Goal: Obtain resource: Download file/media

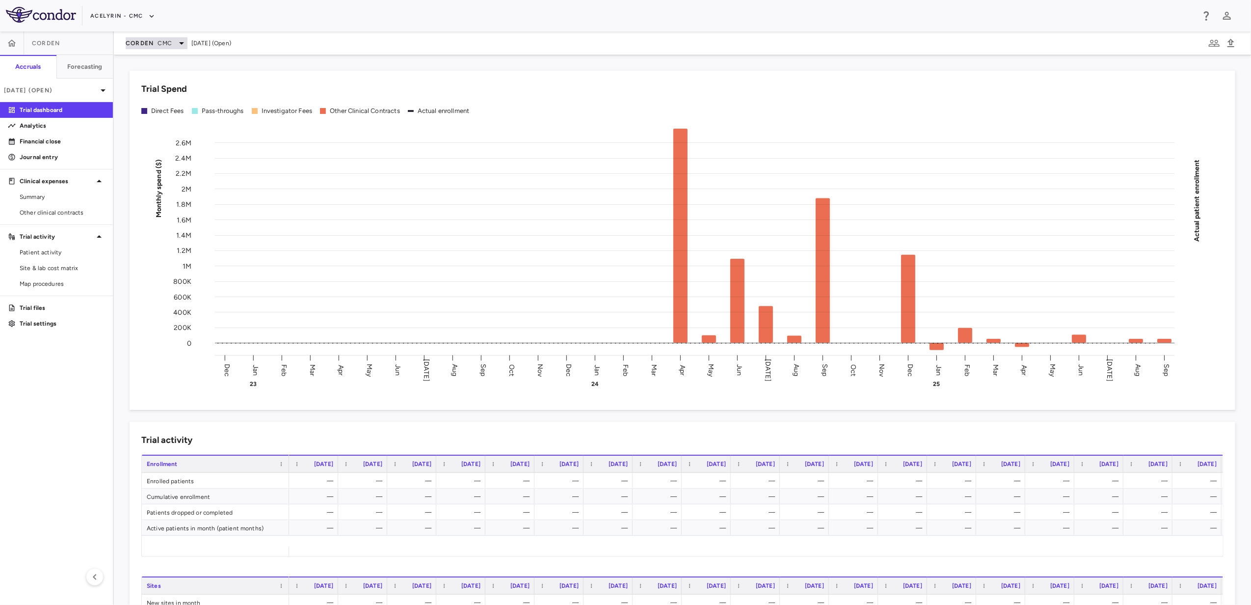
click at [171, 43] on span "CMC" at bounding box center [165, 43] width 14 height 9
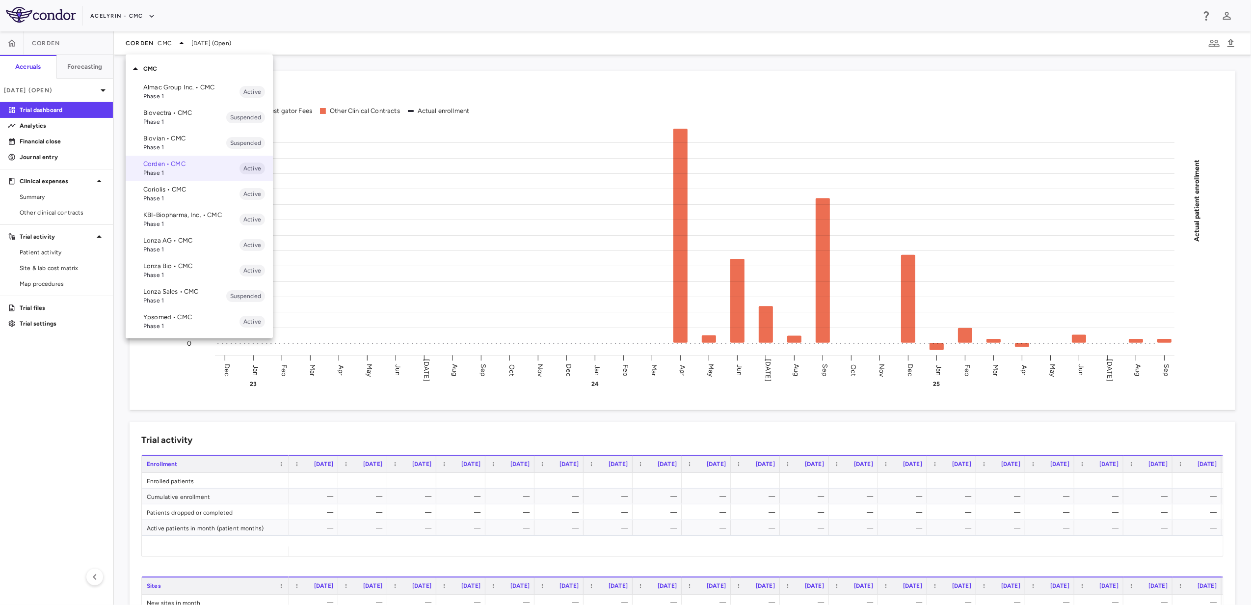
click at [174, 269] on p "Lonza Bio • CMC" at bounding box center [191, 266] width 96 height 9
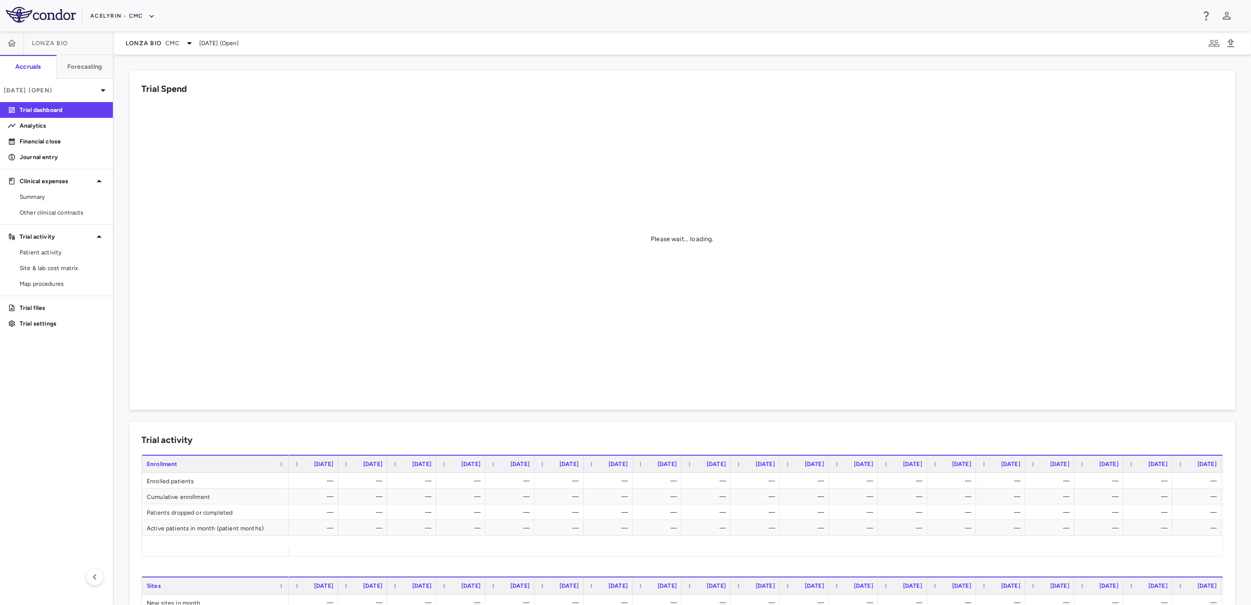
drag, startPoint x: 54, startPoint y: 214, endPoint x: 61, endPoint y: 223, distance: 11.5
click at [54, 214] on span "Other clinical contracts" at bounding box center [62, 212] width 85 height 9
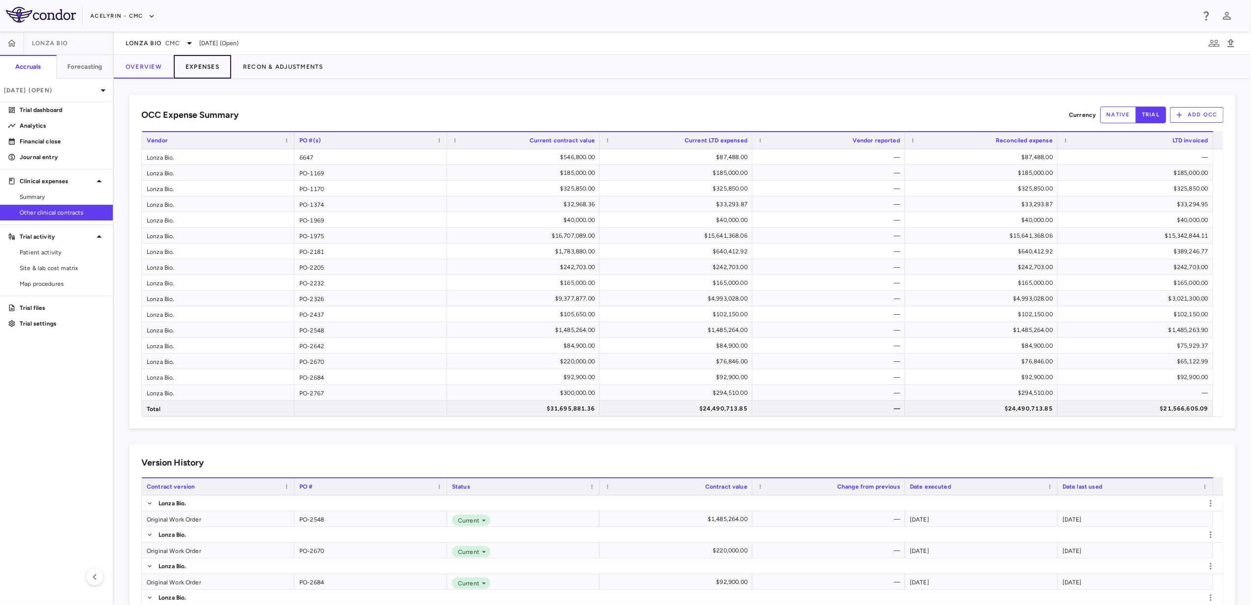
click at [204, 67] on button "Expenses" at bounding box center [202, 67] width 57 height 24
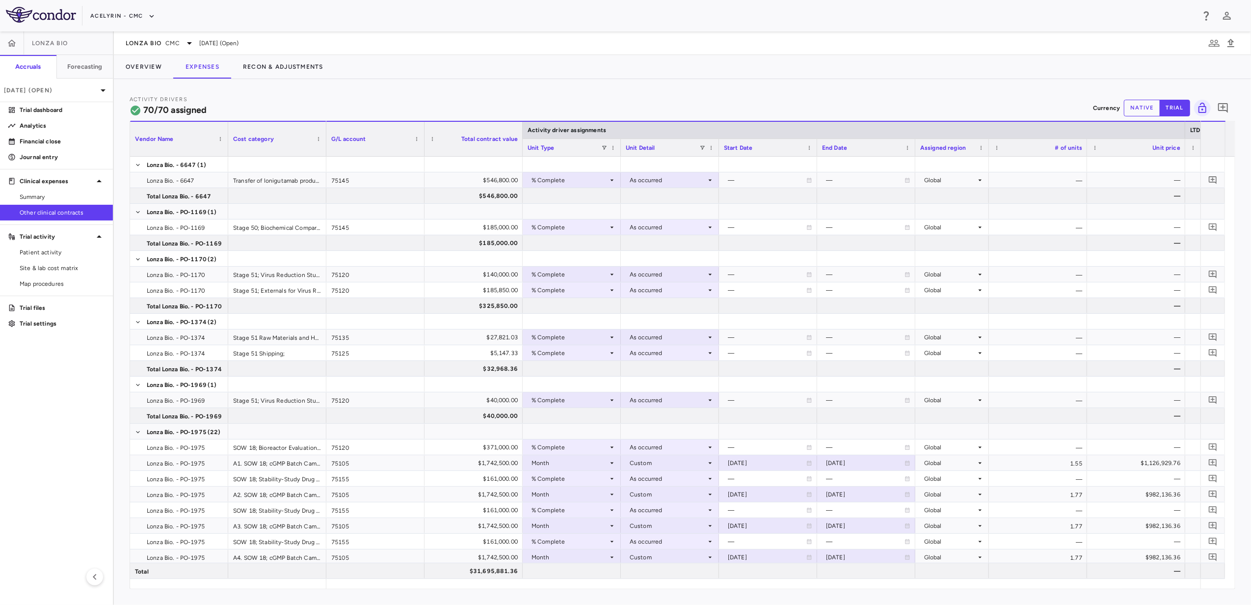
click at [1143, 111] on button "native" at bounding box center [1142, 108] width 36 height 17
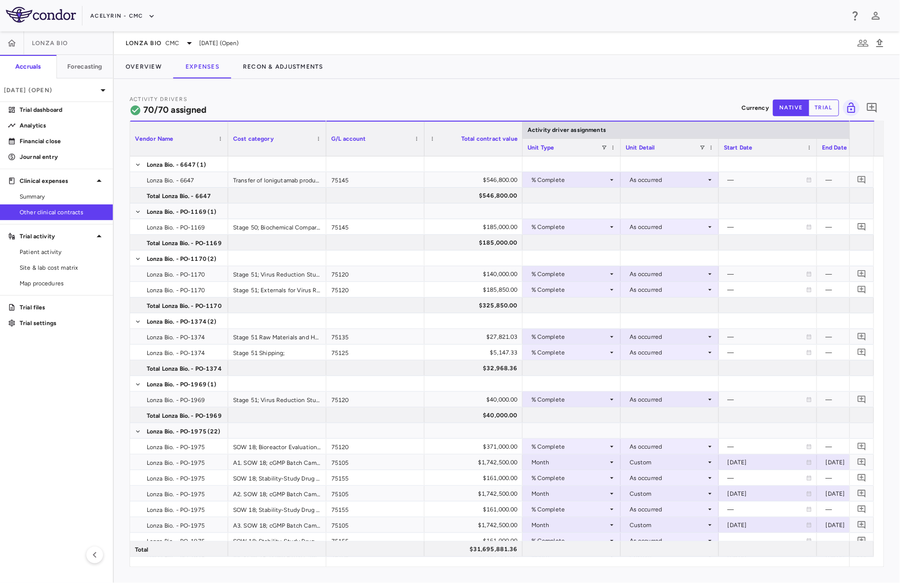
click at [826, 106] on button "trial" at bounding box center [824, 108] width 30 height 17
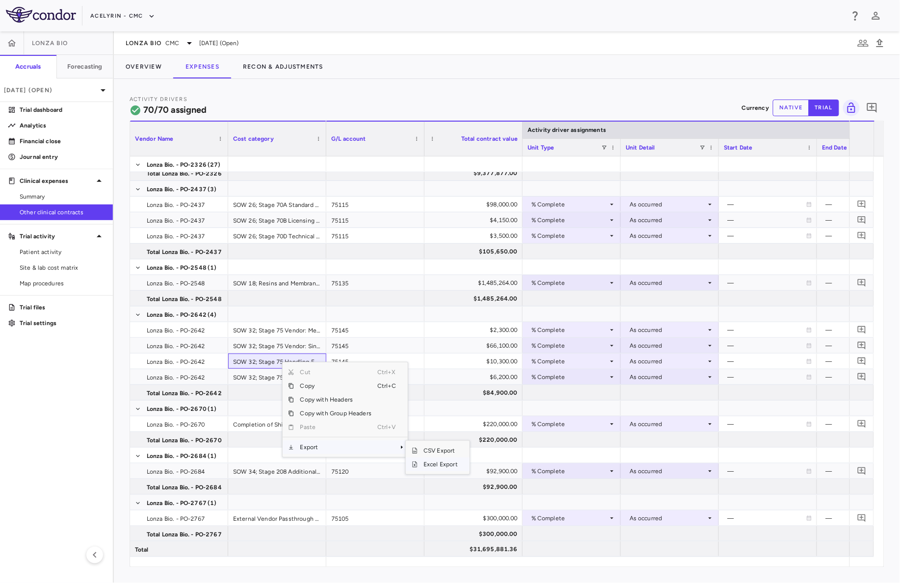
click at [444, 464] on span "Excel Export" at bounding box center [441, 465] width 46 height 14
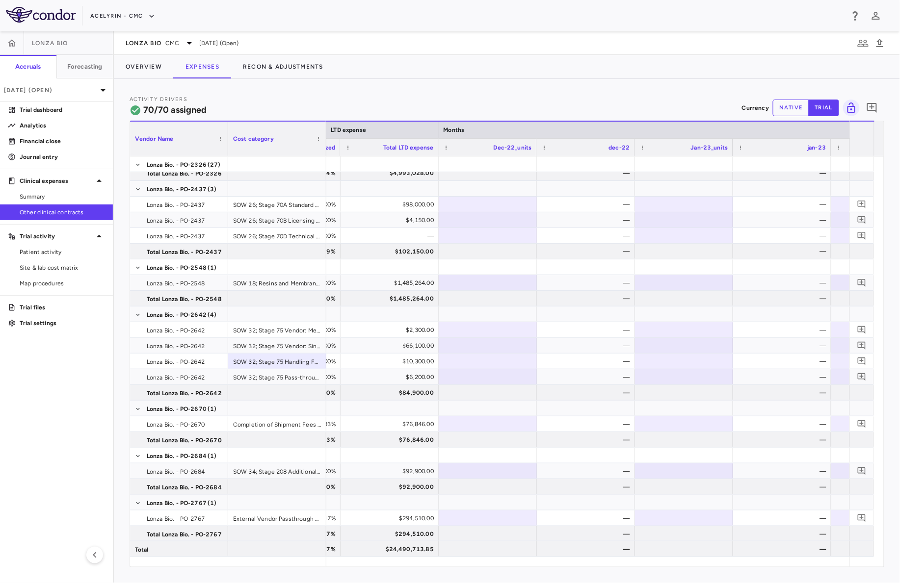
scroll to position [0, 1025]
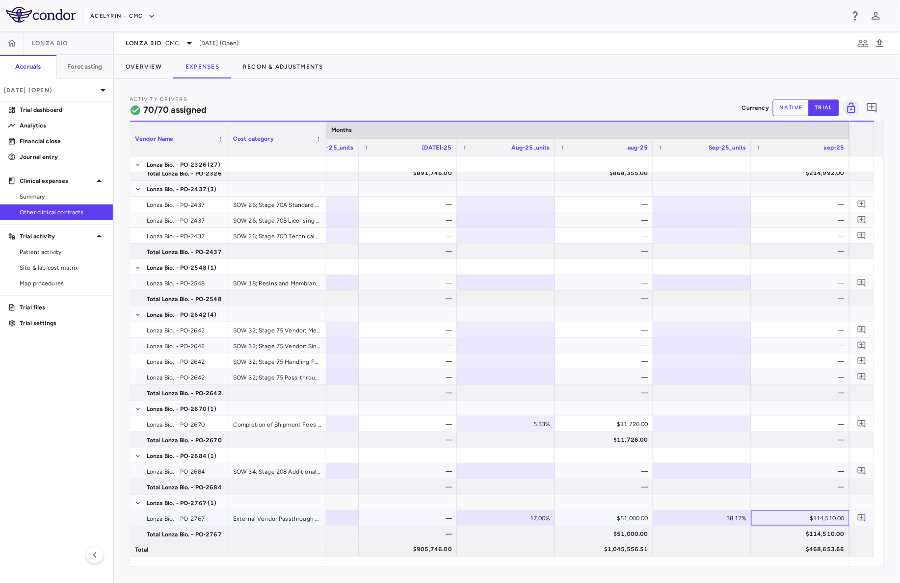
click at [808, 511] on div "$114,510.00" at bounding box center [802, 519] width 84 height 16
click at [605, 515] on div "$51,000.00" at bounding box center [606, 519] width 84 height 16
click at [724, 521] on div "38.17%" at bounding box center [704, 519] width 84 height 16
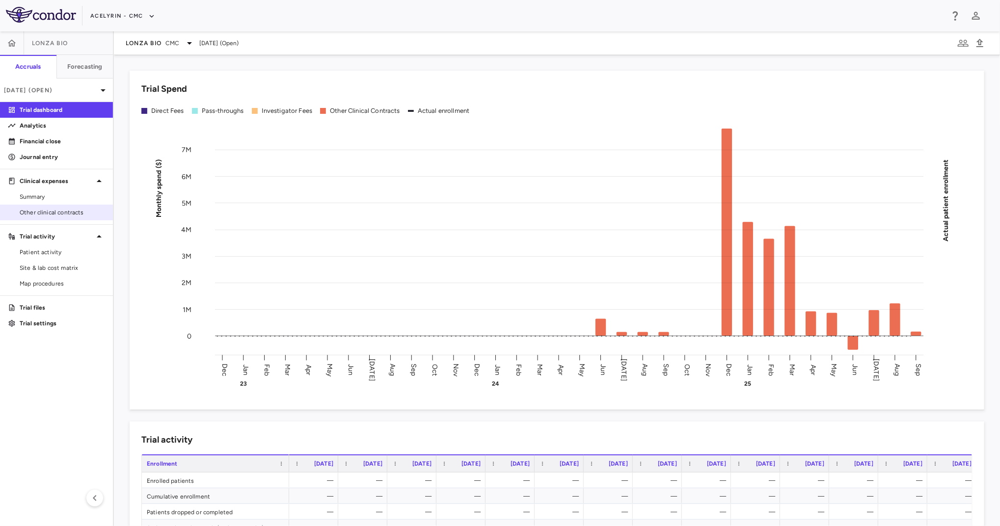
click at [55, 213] on span "Other clinical contracts" at bounding box center [62, 212] width 85 height 9
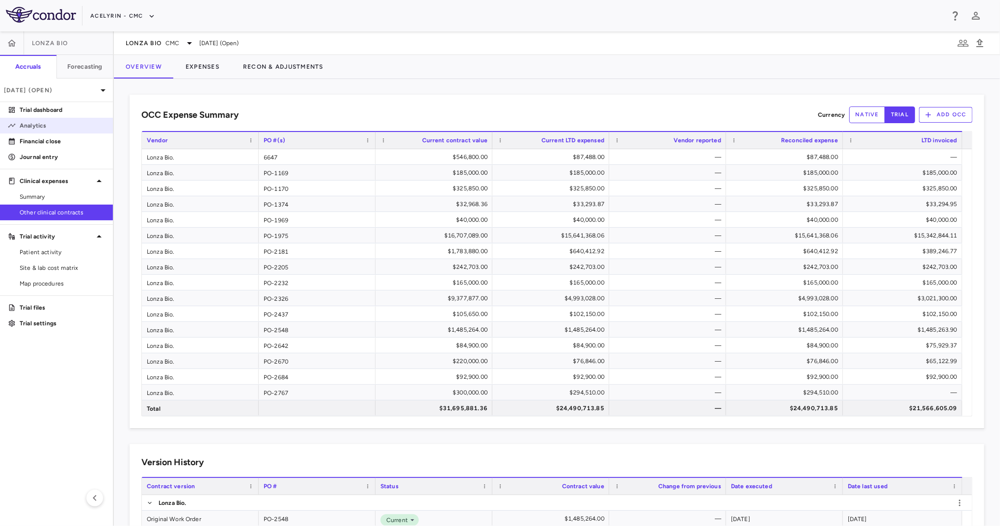
click at [30, 131] on link "Analytics" at bounding box center [56, 125] width 113 height 15
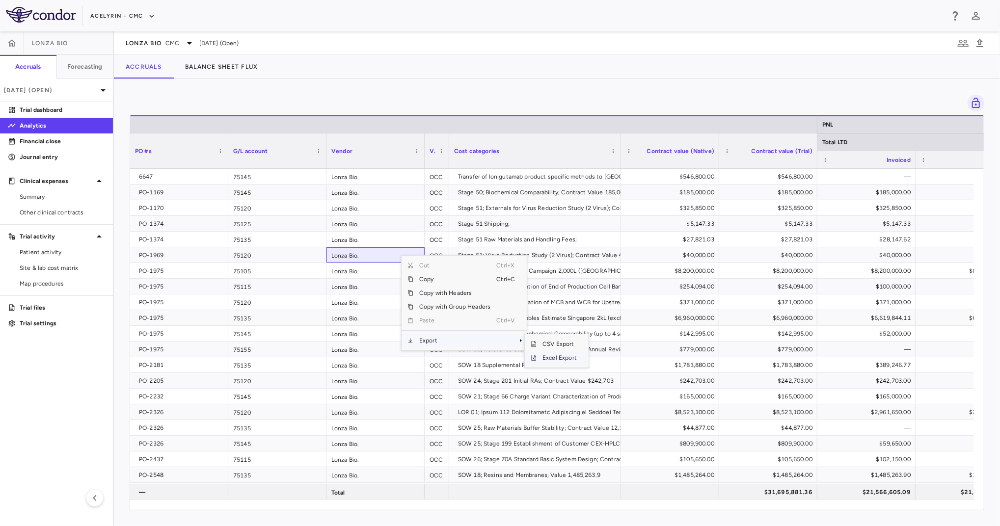
click at [540, 353] on span "Excel Export" at bounding box center [559, 358] width 46 height 14
click at [497, 46] on div "Lonza Bio CMC Sep 2025 (Open)" at bounding box center [557, 43] width 886 height 24
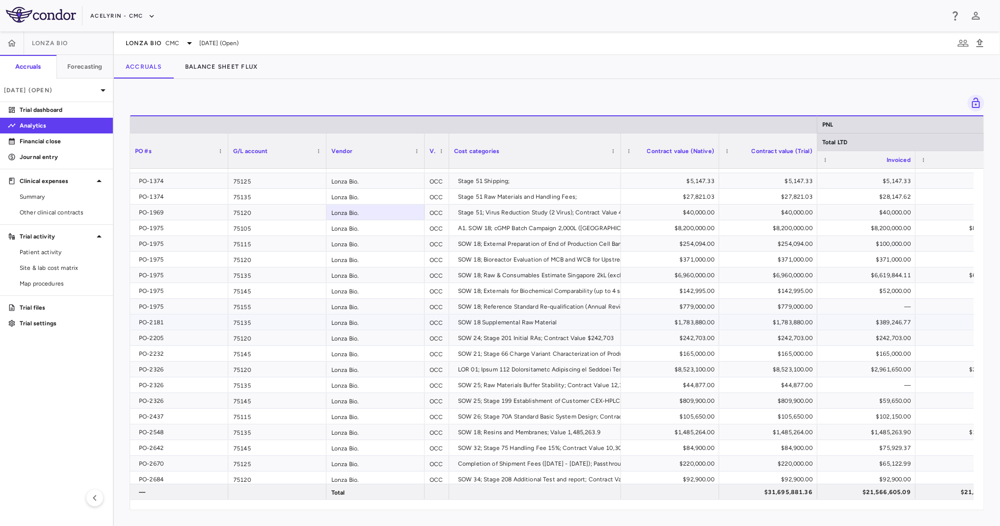
scroll to position [61, 0]
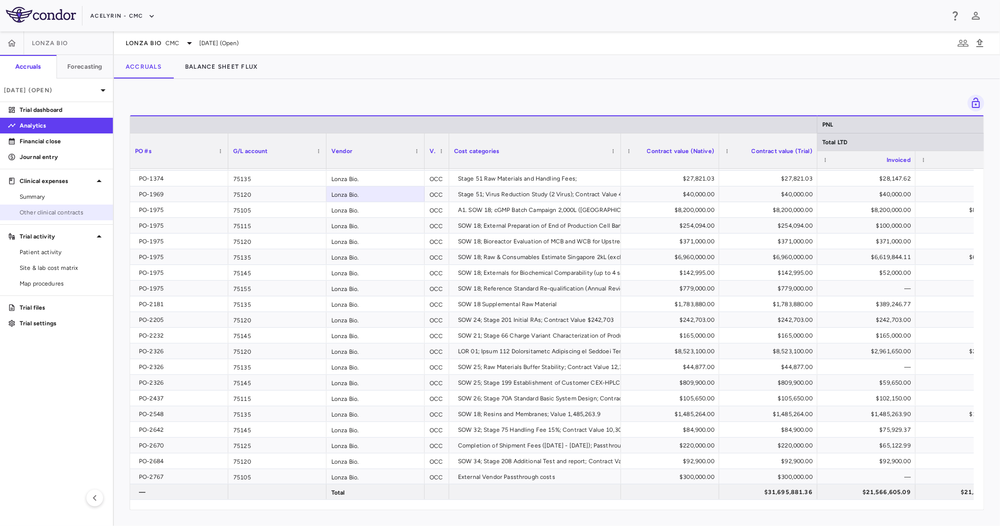
click at [41, 214] on span "Other clinical contracts" at bounding box center [62, 212] width 85 height 9
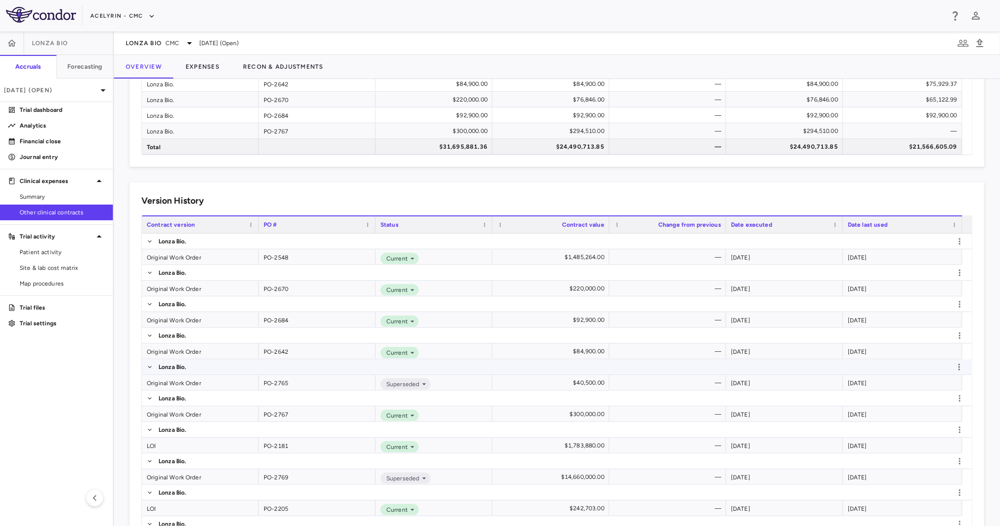
scroll to position [327, 0]
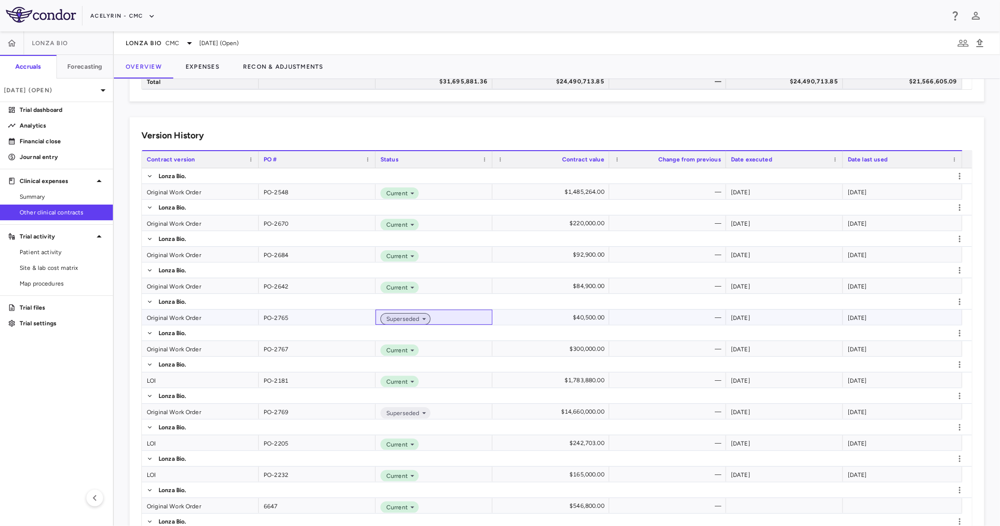
click at [421, 319] on icon at bounding box center [424, 319] width 9 height 9
click at [421, 526] on div at bounding box center [500, 532] width 1000 height 0
click at [323, 314] on div "PO-2765" at bounding box center [317, 317] width 117 height 15
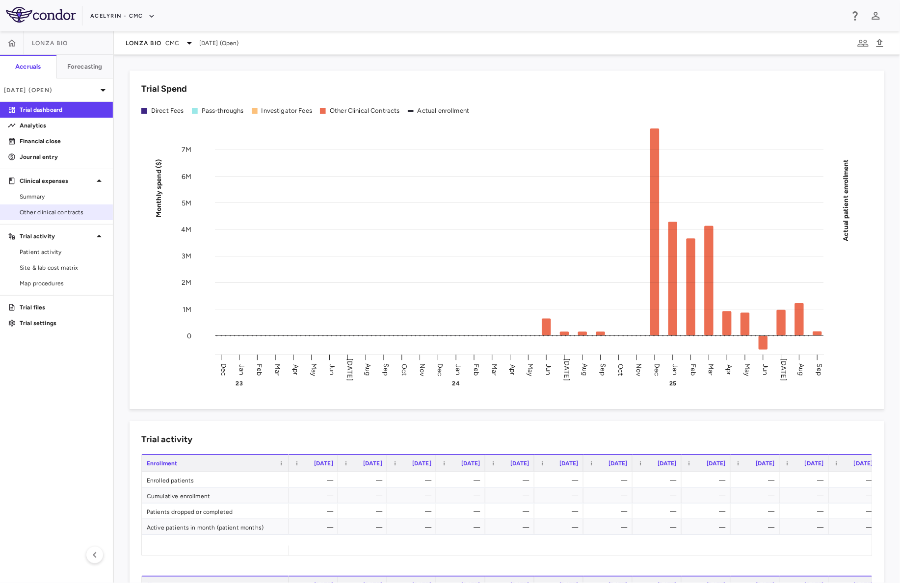
click at [54, 219] on link "Other clinical contracts" at bounding box center [56, 212] width 113 height 15
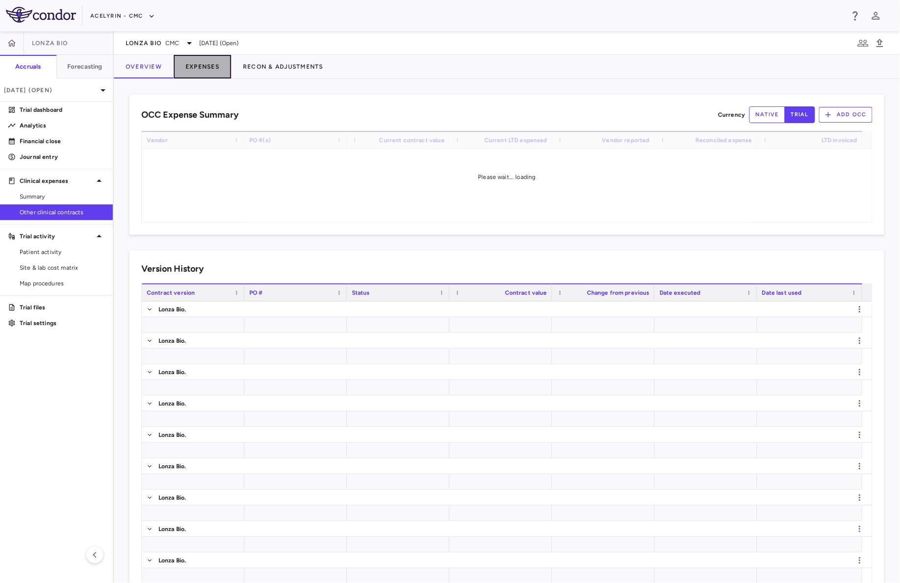
click at [202, 69] on button "Expenses" at bounding box center [202, 67] width 57 height 24
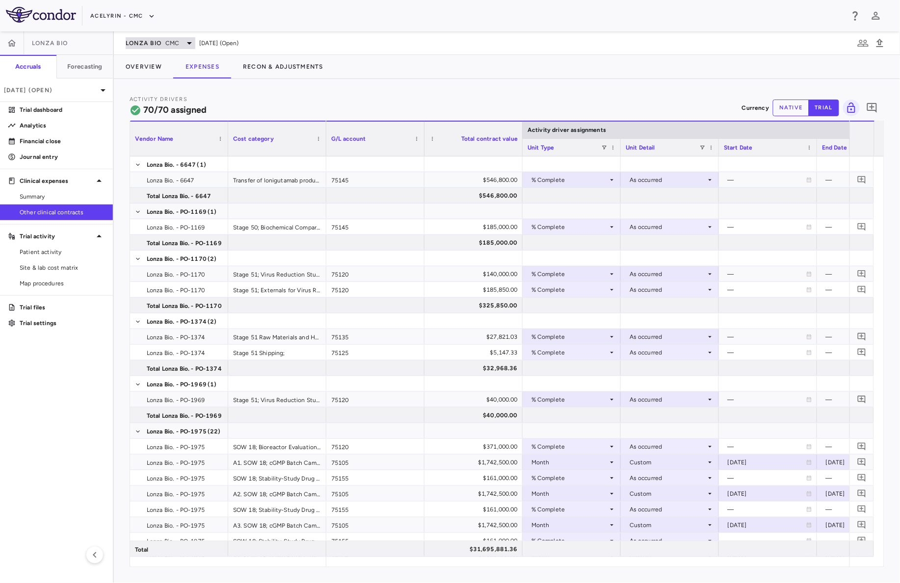
click at [188, 42] on icon at bounding box center [189, 43] width 5 height 2
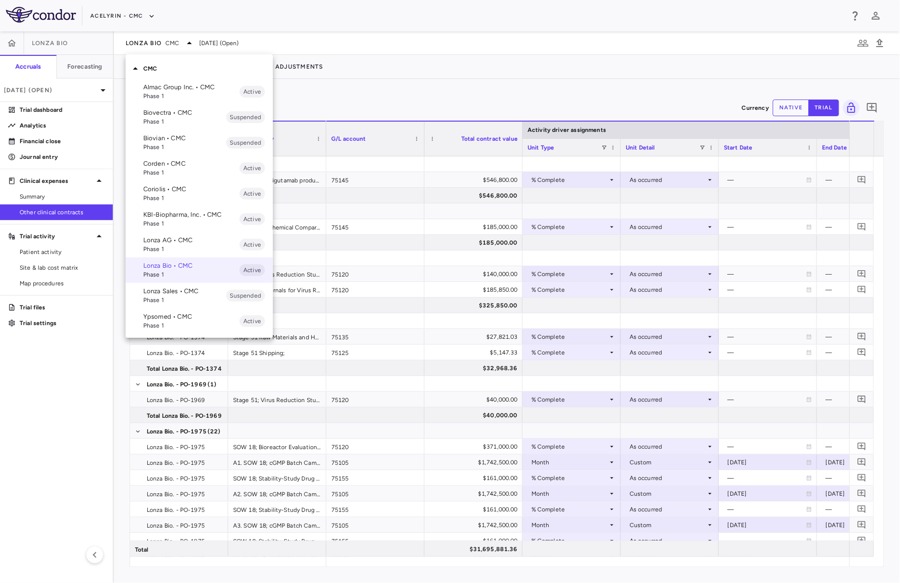
click at [171, 211] on p "KBI-Biopharma, Inc. • CMC" at bounding box center [191, 215] width 96 height 9
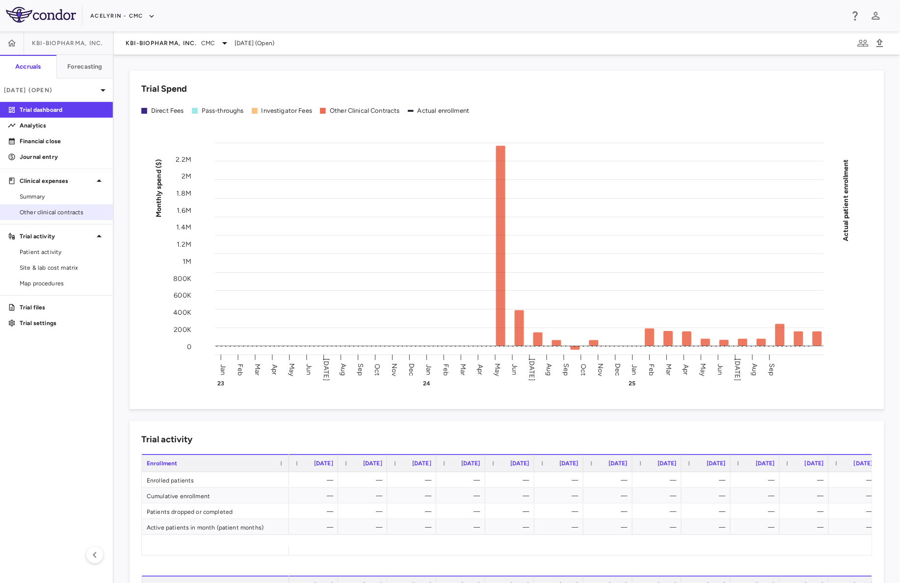
click at [77, 214] on span "Other clinical contracts" at bounding box center [62, 212] width 85 height 9
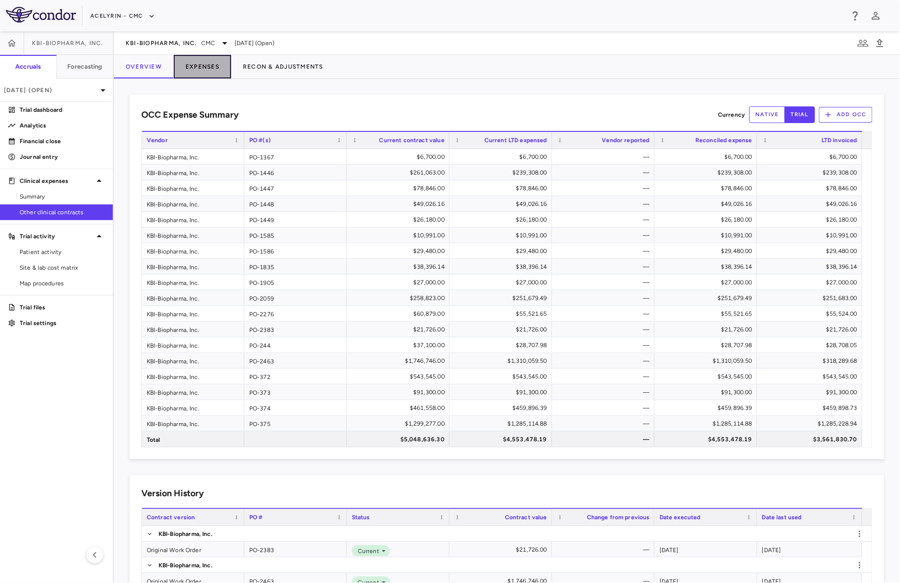
click at [201, 67] on button "Expenses" at bounding box center [202, 67] width 57 height 24
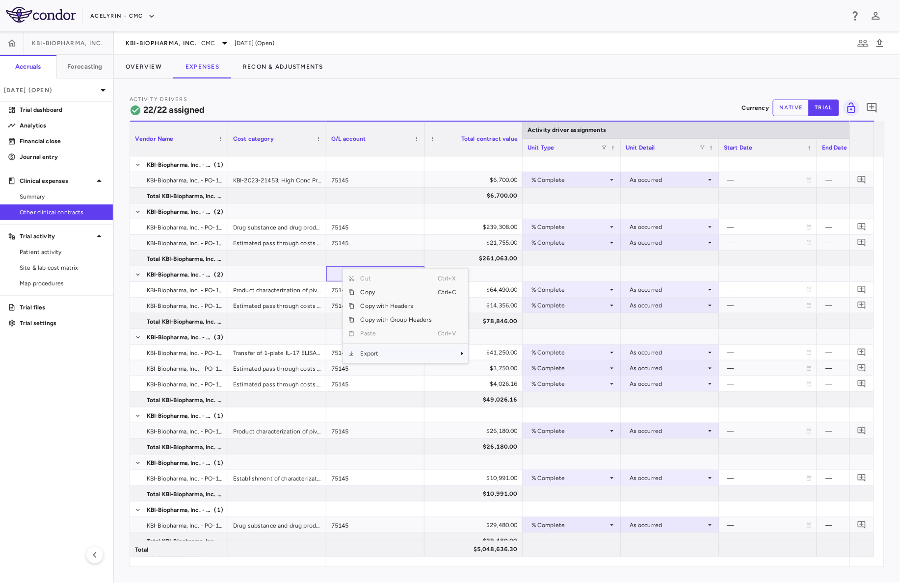
click at [378, 354] on span "Export" at bounding box center [396, 354] width 83 height 14
click at [503, 371] on span "Excel Export" at bounding box center [501, 371] width 46 height 14
click at [32, 128] on p "Analytics" at bounding box center [62, 125] width 85 height 9
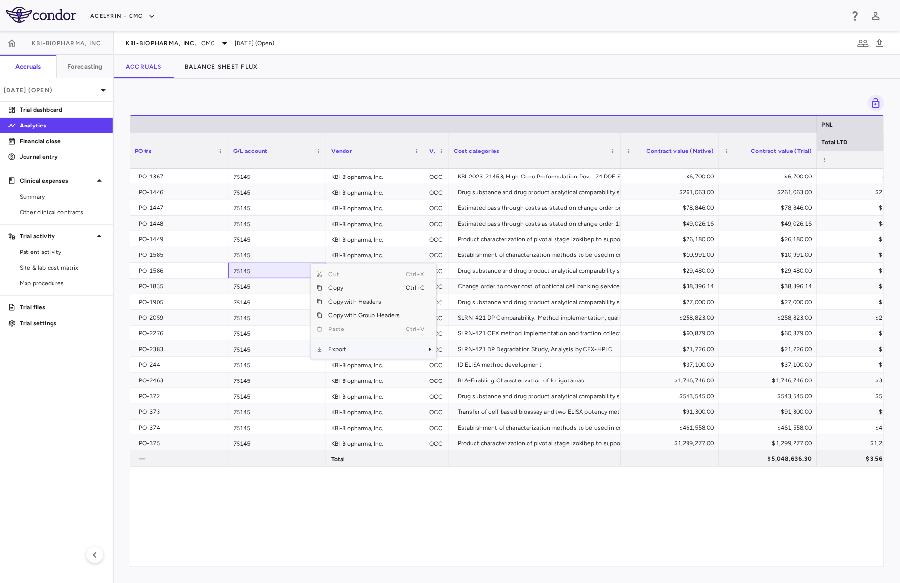
click at [342, 348] on span "Export" at bounding box center [364, 349] width 83 height 14
click at [465, 366] on span "Excel Export" at bounding box center [469, 367] width 46 height 14
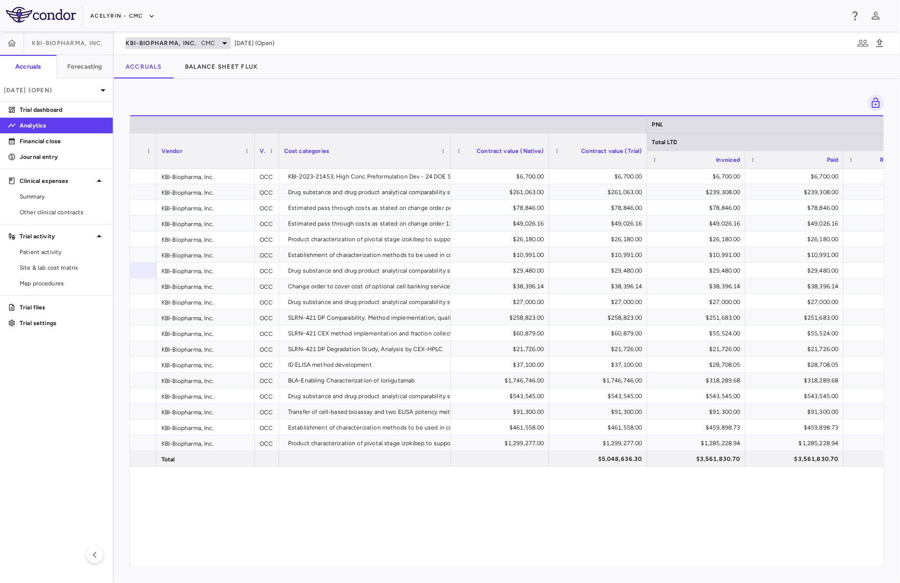
click at [212, 42] on span "CMC" at bounding box center [208, 43] width 14 height 9
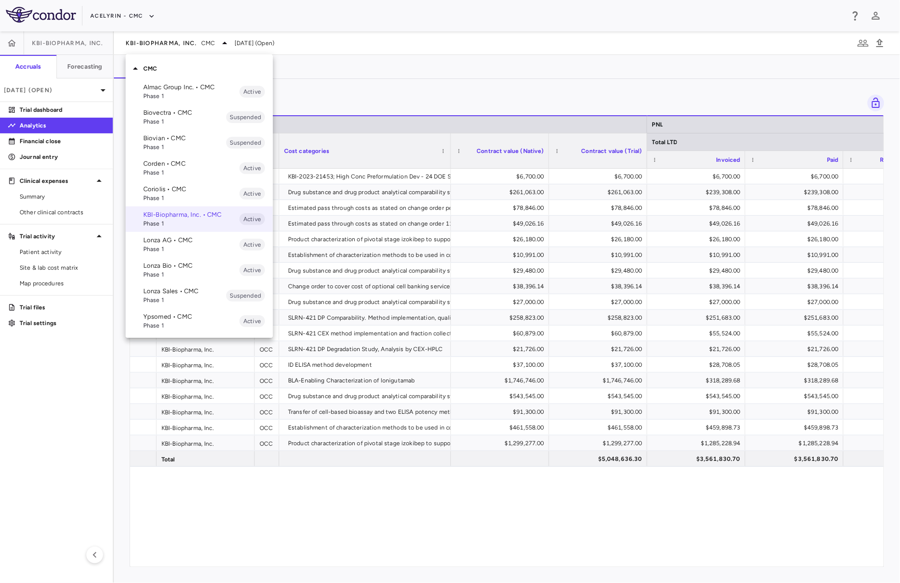
click at [176, 94] on span "Phase 1" at bounding box center [191, 96] width 96 height 9
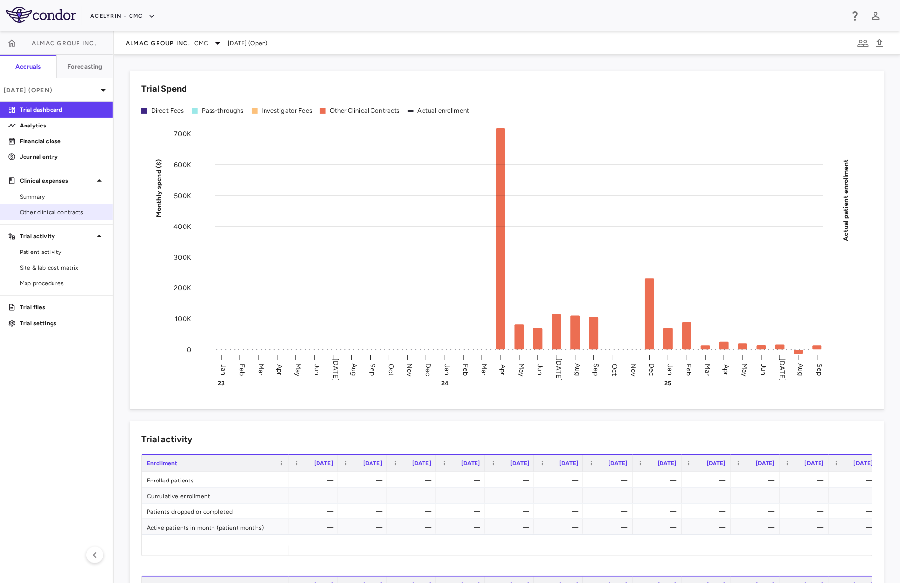
click at [46, 211] on span "Other clinical contracts" at bounding box center [62, 212] width 85 height 9
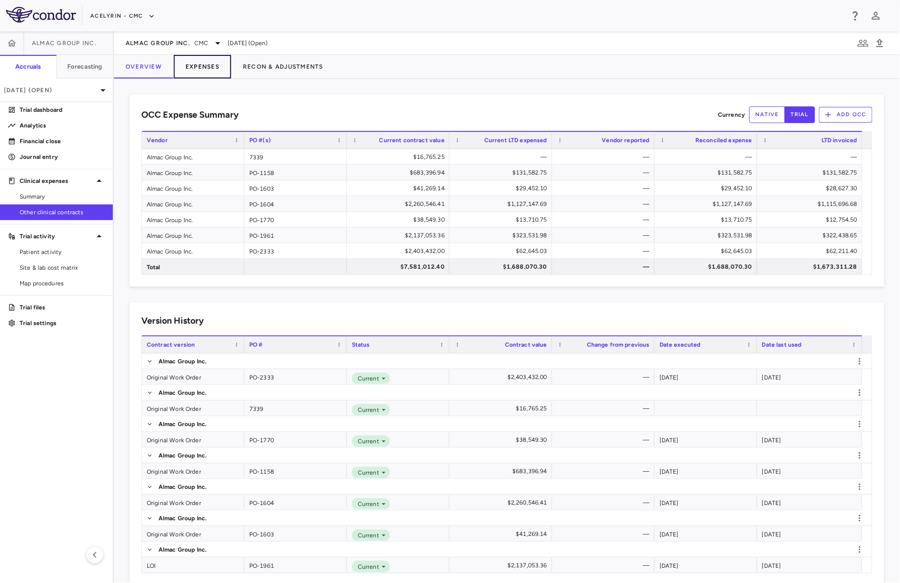
click at [196, 70] on button "Expenses" at bounding box center [202, 67] width 57 height 24
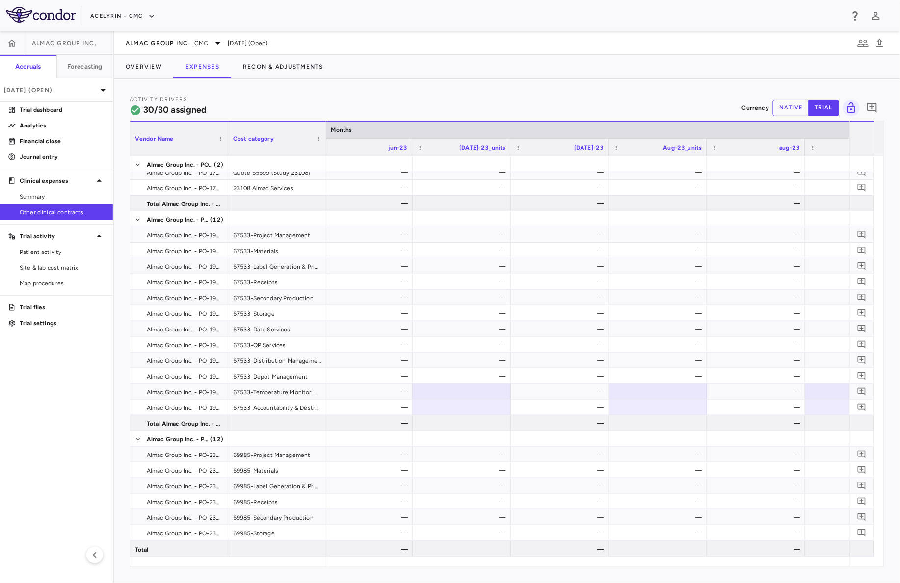
scroll to position [0, 3414]
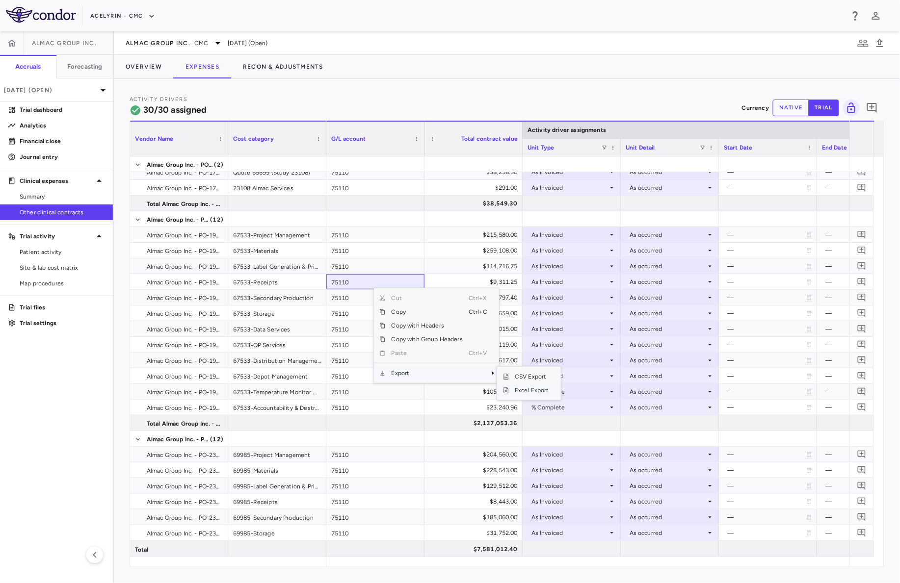
click at [515, 391] on span "Excel Export" at bounding box center [532, 391] width 46 height 14
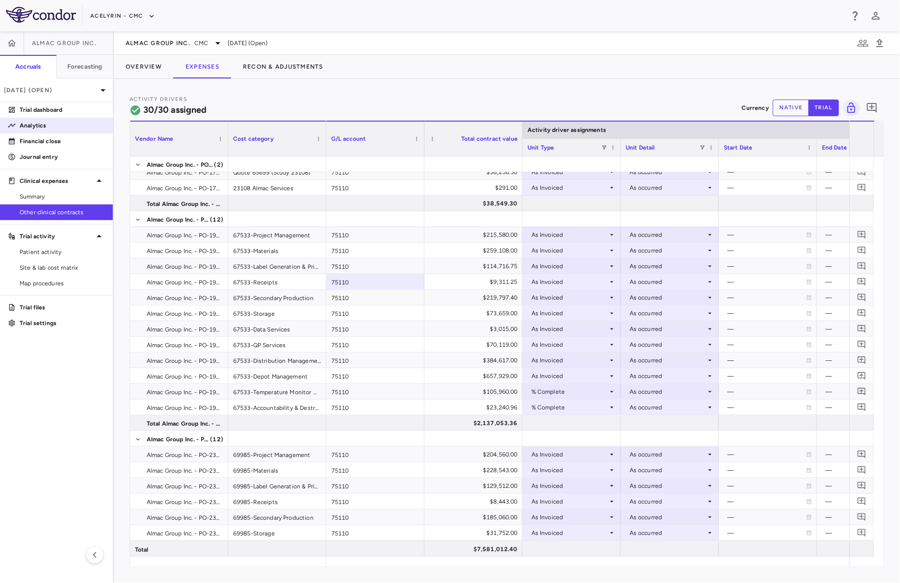
click at [27, 126] on p "Analytics" at bounding box center [62, 125] width 85 height 9
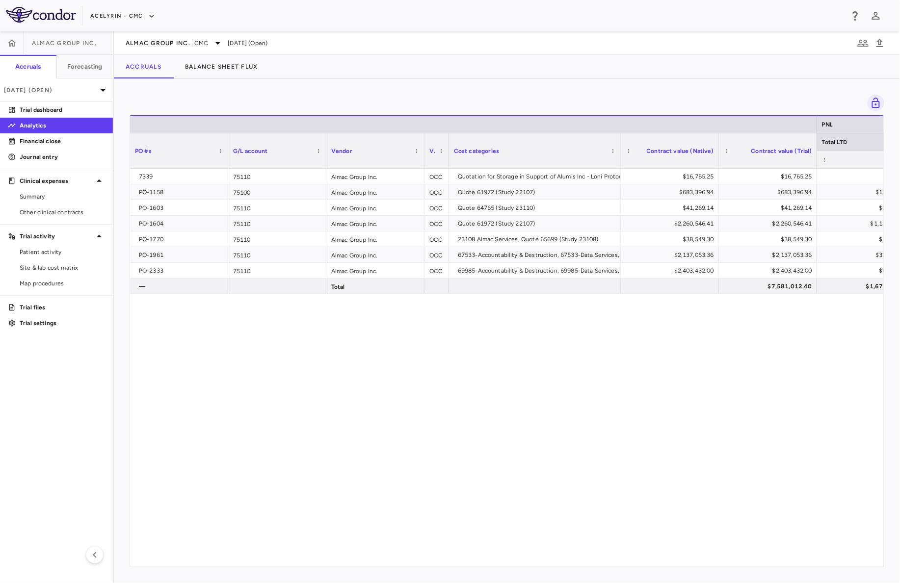
click at [0, 393] on html "Skip to sidebar Skip to main content Acelyrin - CMC Almac Group Inc. Accruals F…" at bounding box center [450, 291] width 900 height 583
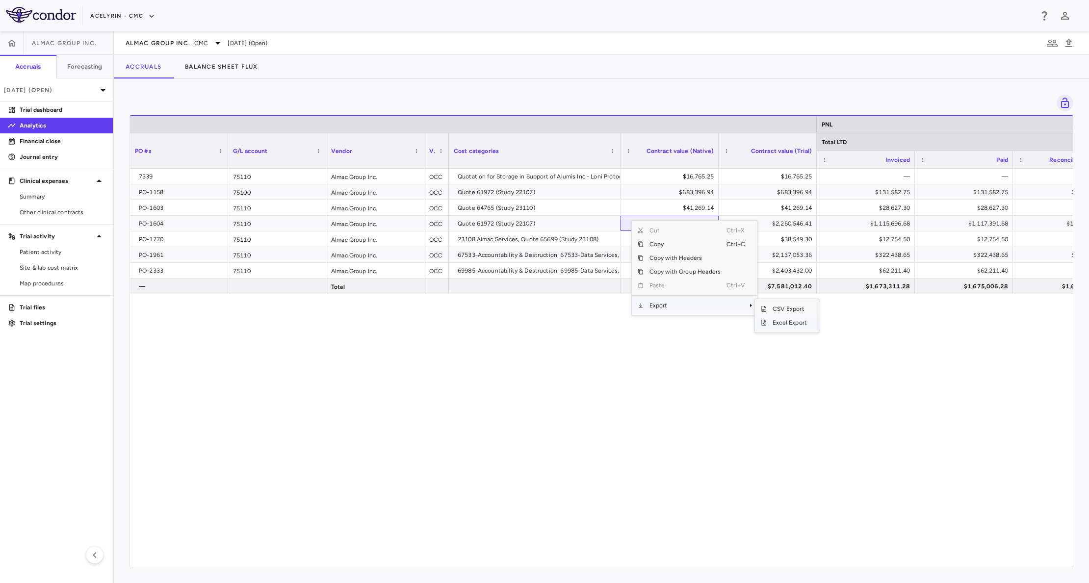
click at [795, 324] on span "Excel Export" at bounding box center [790, 323] width 46 height 14
